Goal: Navigation & Orientation: Find specific page/section

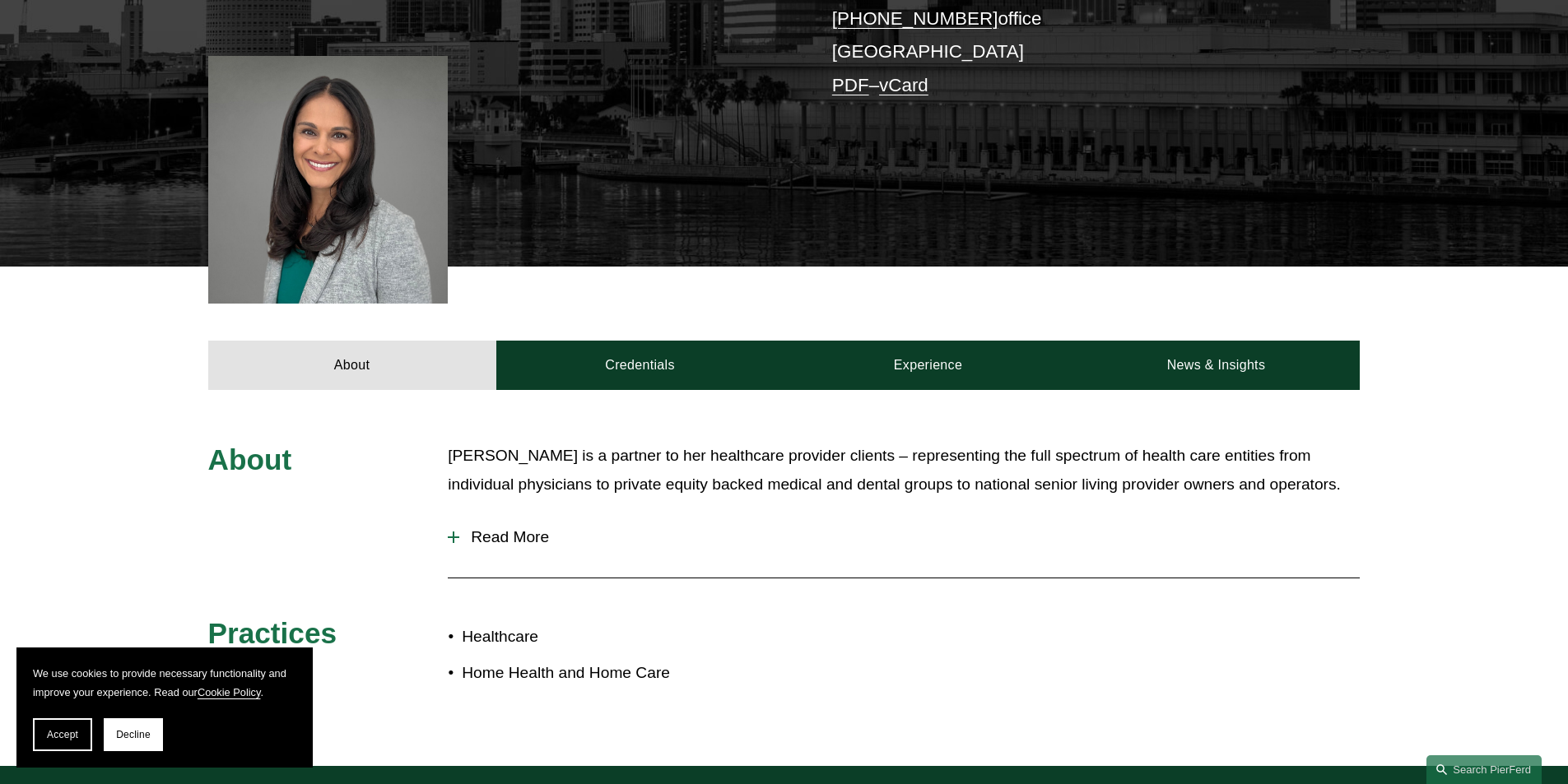
scroll to position [412, 0]
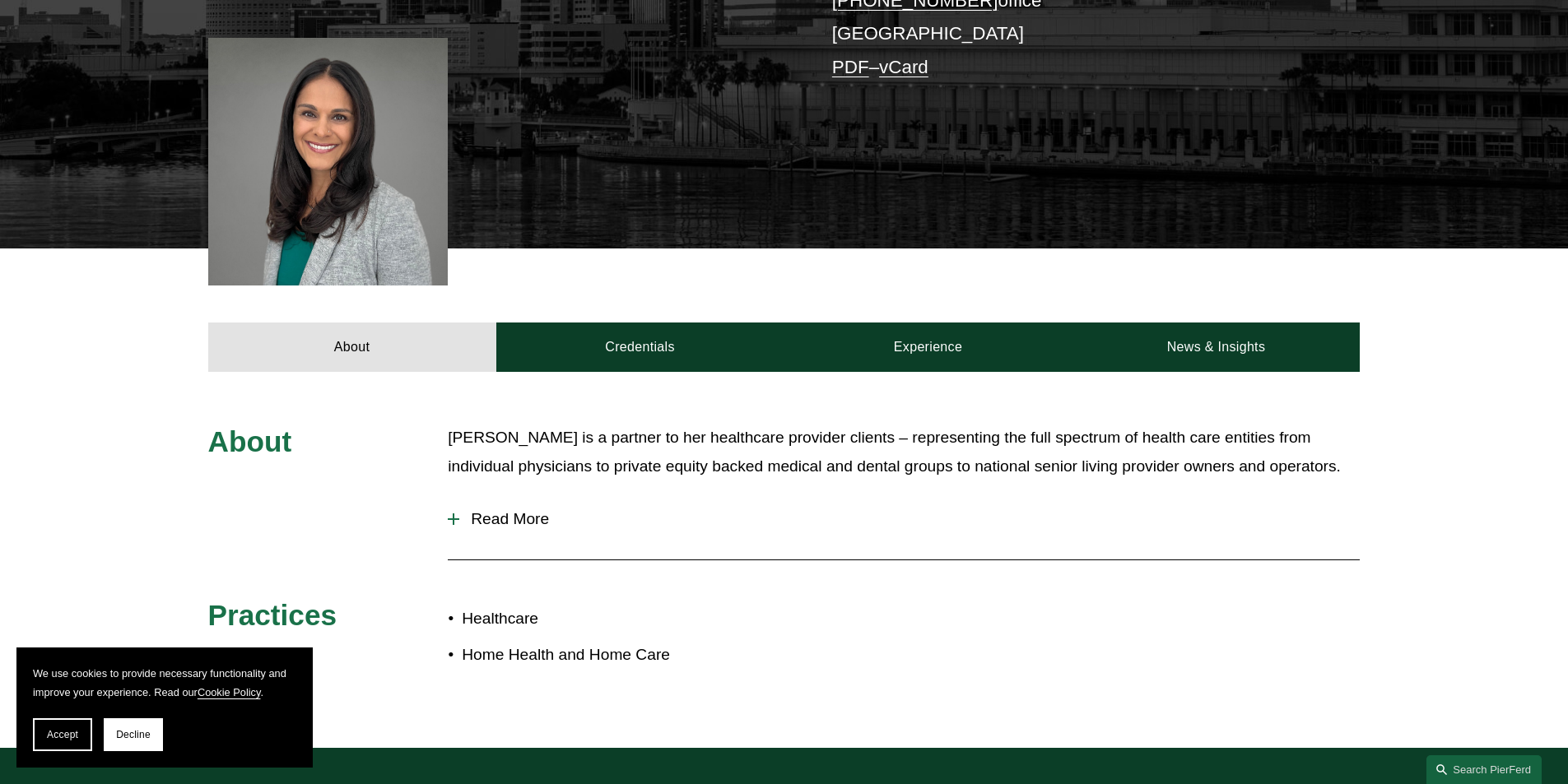
click at [450, 520] on div at bounding box center [453, 519] width 12 height 2
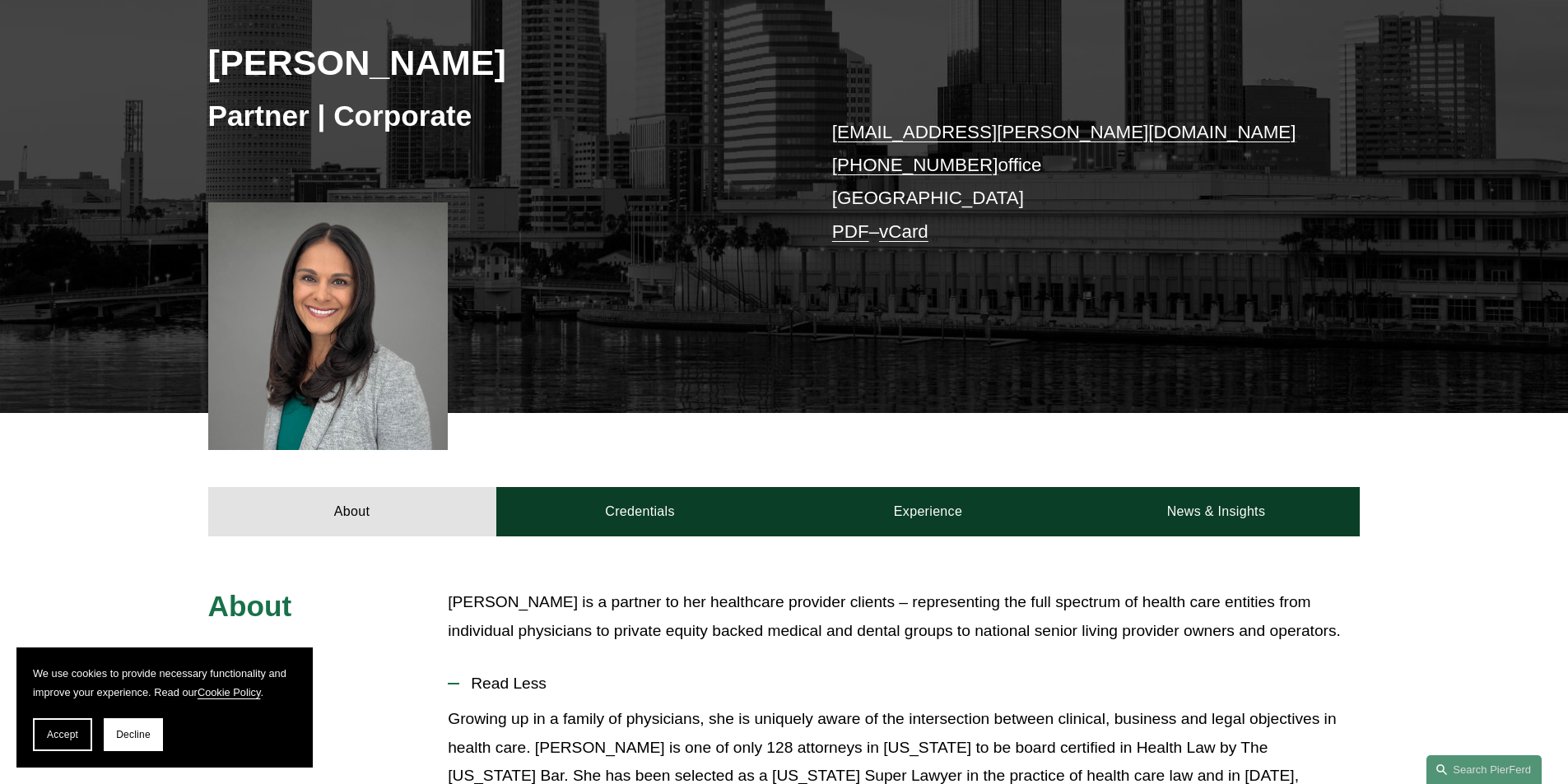
scroll to position [0, 0]
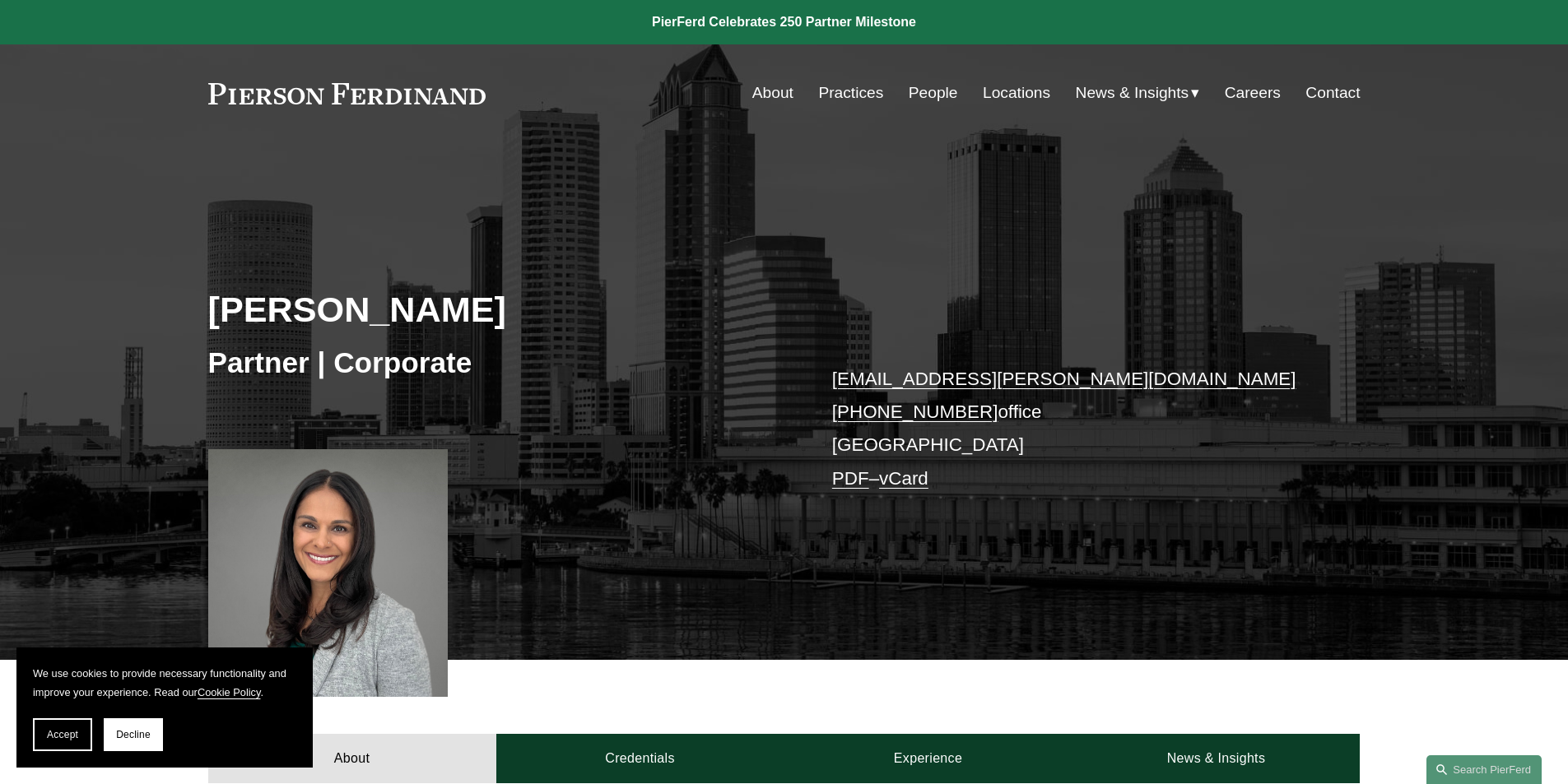
click at [856, 96] on link "Practices" at bounding box center [851, 92] width 65 height 31
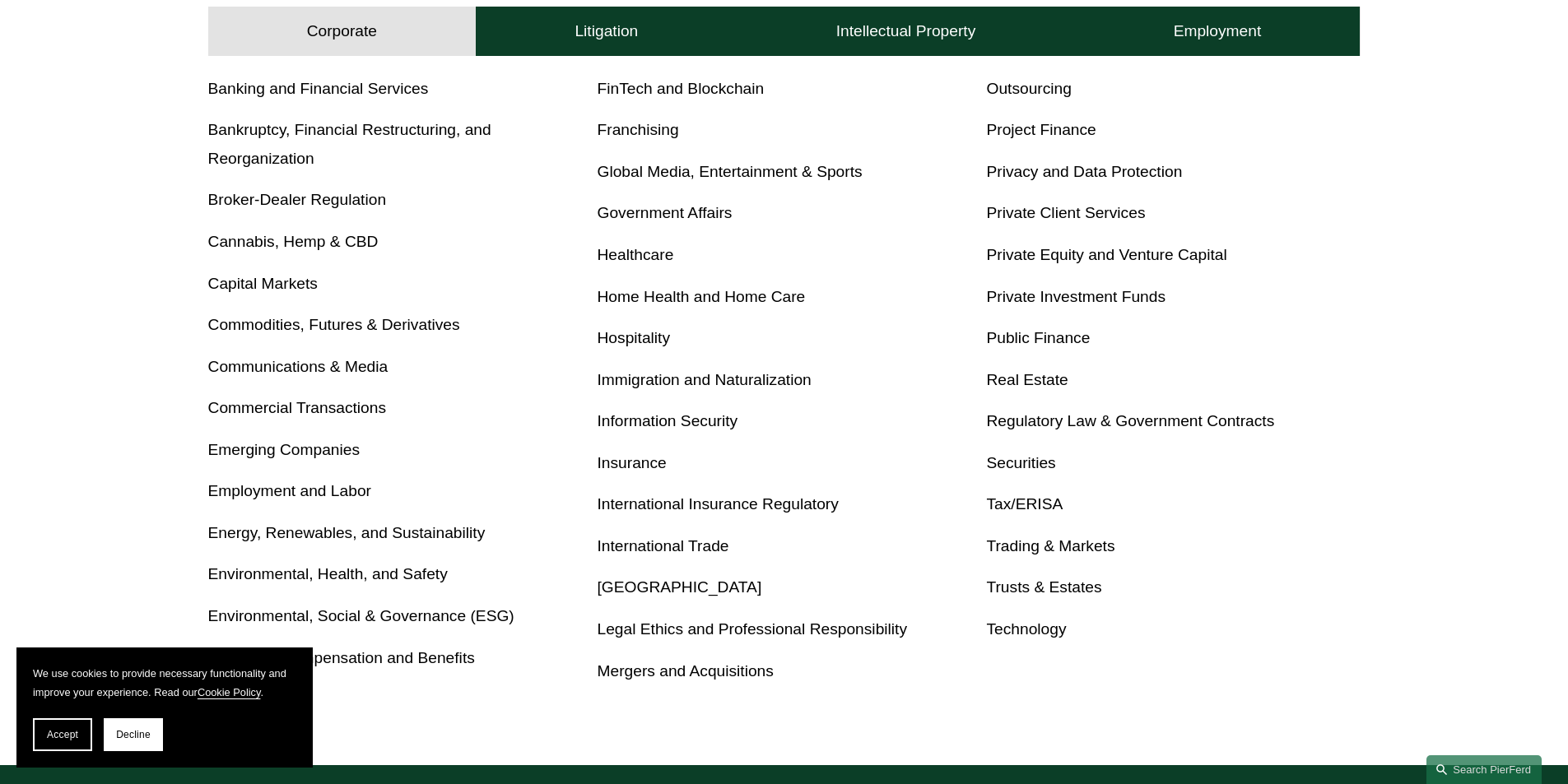
scroll to position [740, 0]
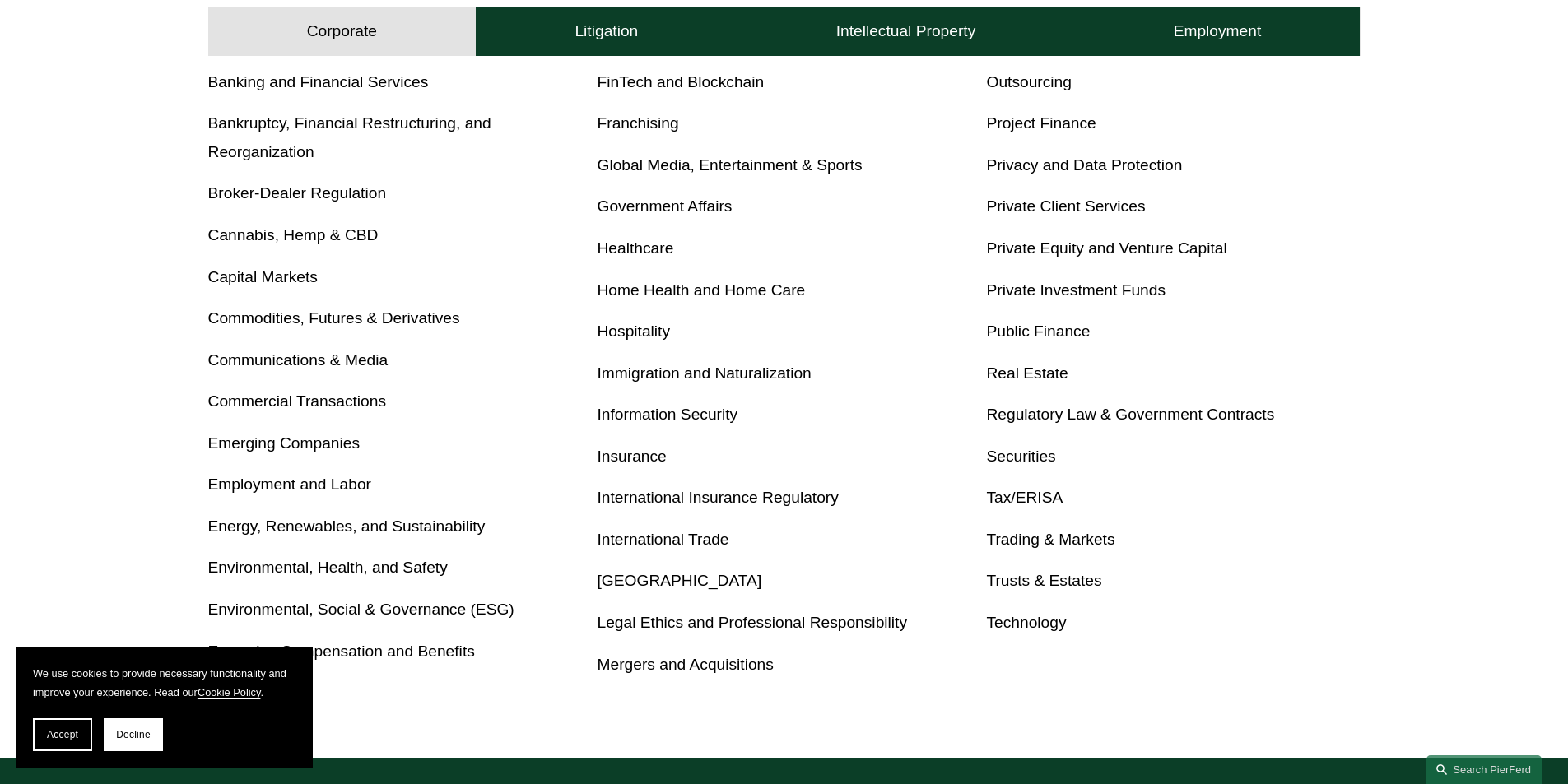
click at [1043, 370] on link "Real Estate" at bounding box center [1026, 372] width 81 height 17
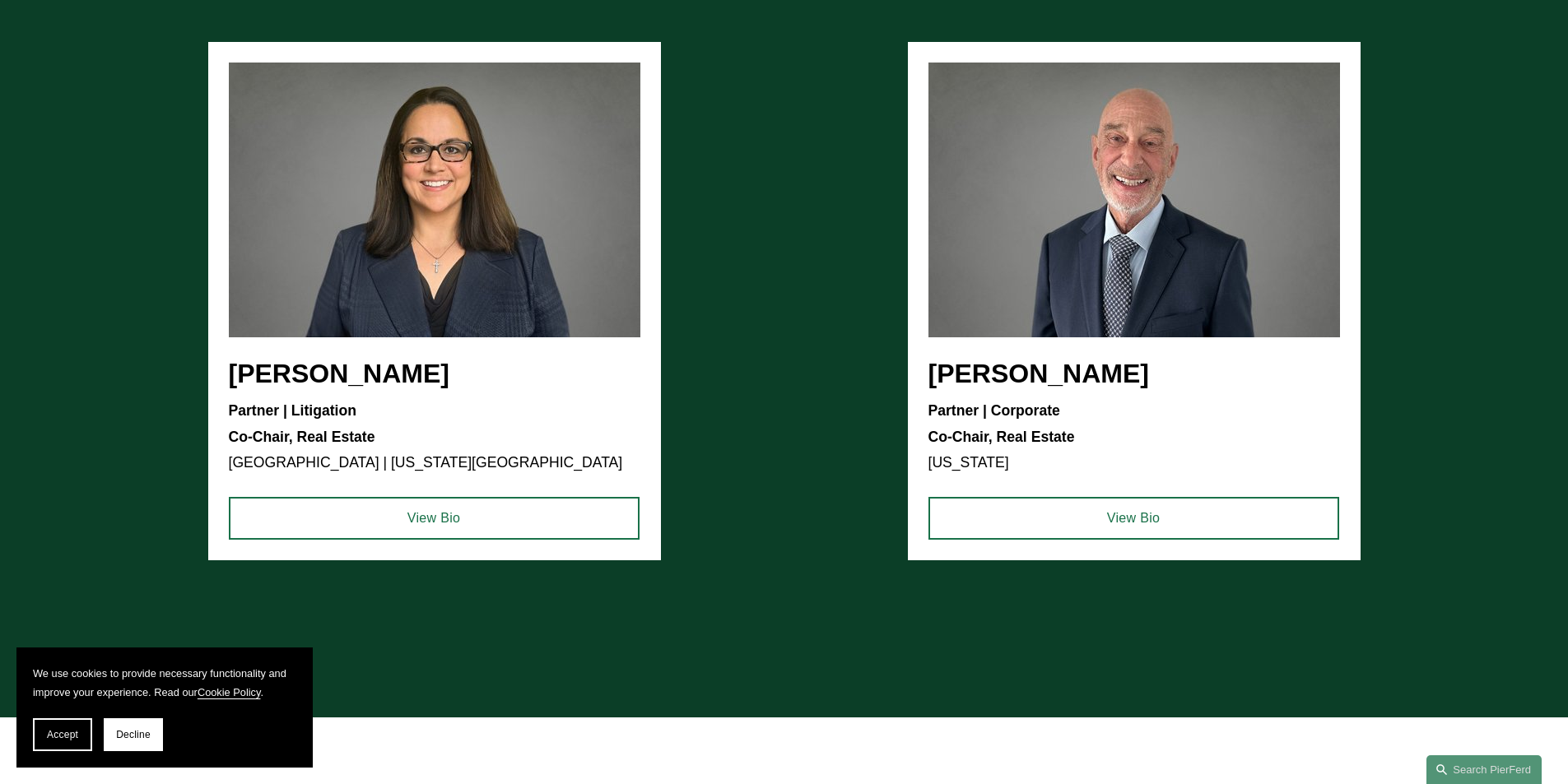
scroll to position [1810, 0]
